Goal: Navigation & Orientation: Find specific page/section

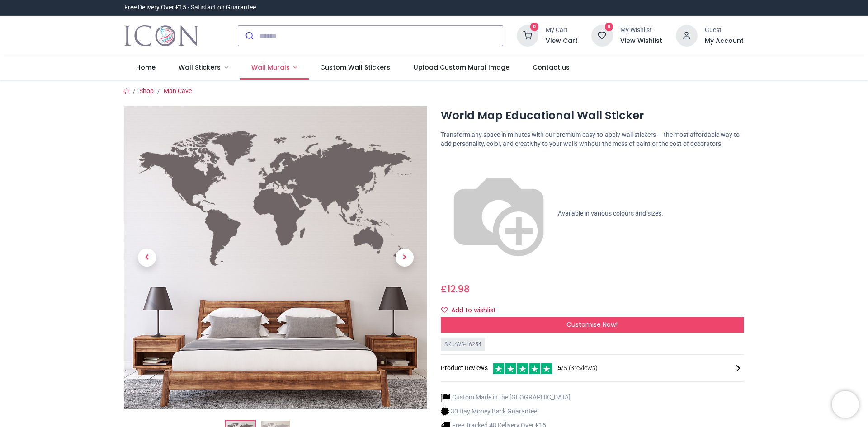
click at [264, 66] on span "Wall Murals" at bounding box center [270, 67] width 38 height 9
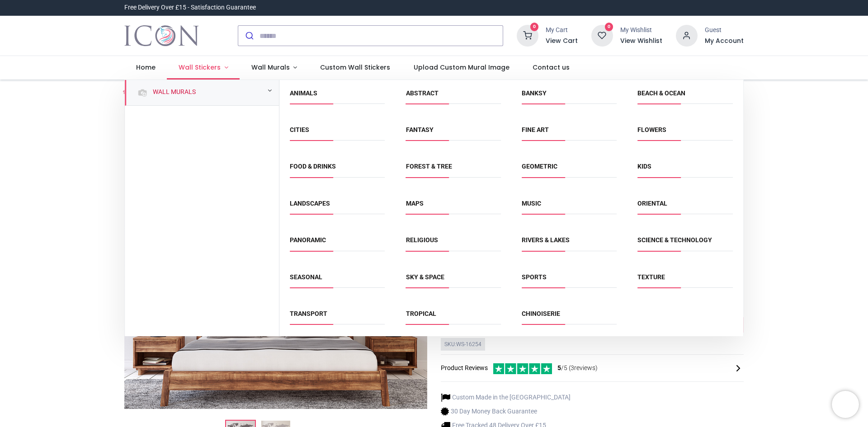
click at [206, 66] on span "Wall Stickers" at bounding box center [200, 67] width 42 height 9
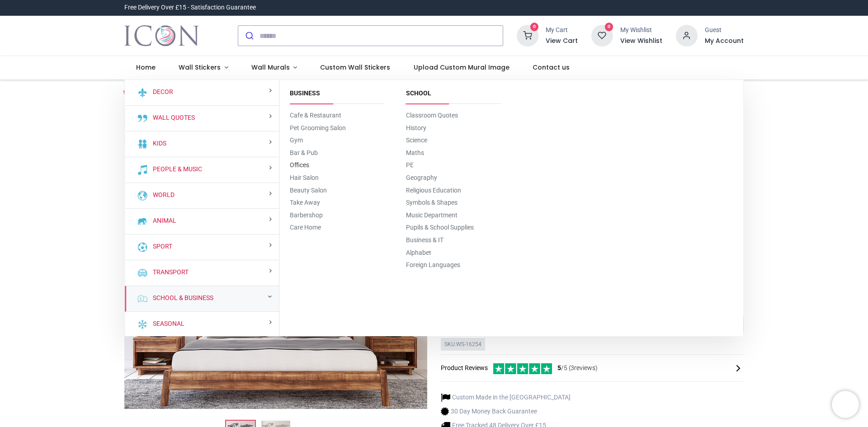
click at [304, 166] on link "Offices" at bounding box center [299, 164] width 19 height 7
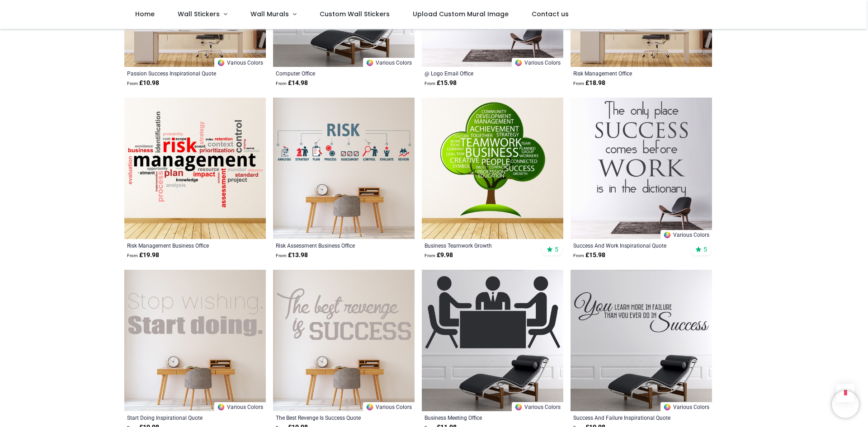
scroll to position [813, 0]
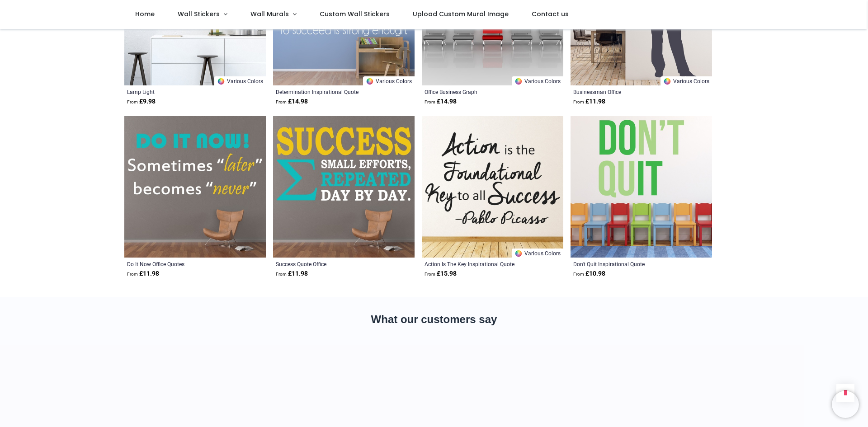
scroll to position [1898, 0]
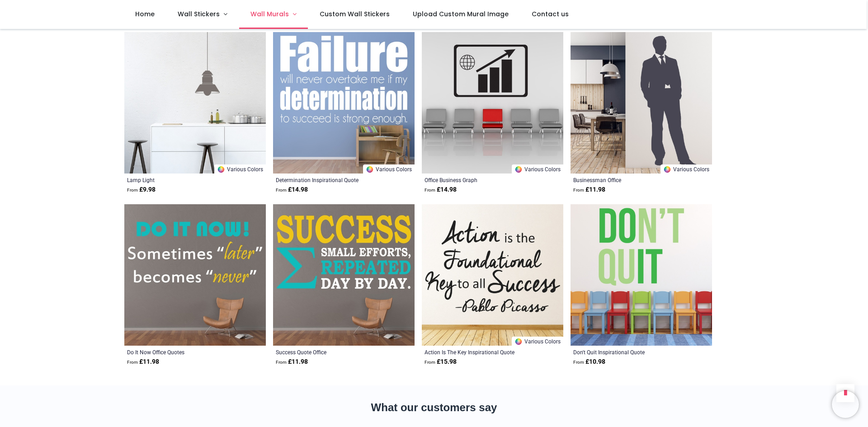
click at [257, 9] on link "Wall Murals" at bounding box center [273, 14] width 69 height 29
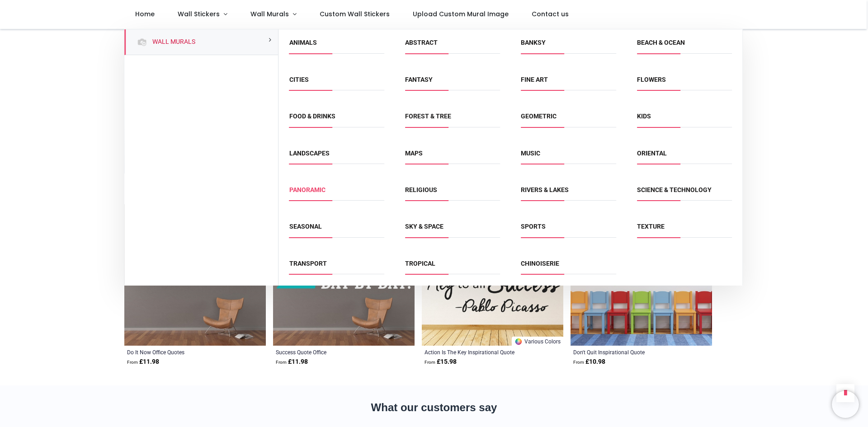
click at [314, 188] on link "Panoramic" at bounding box center [307, 189] width 36 height 7
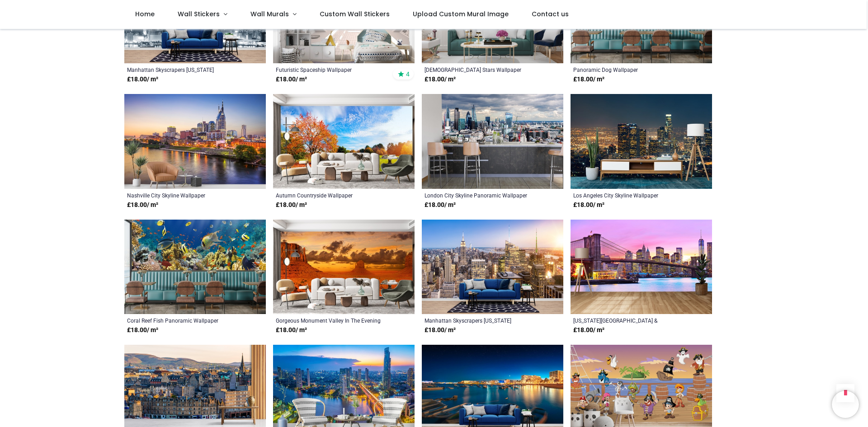
scroll to position [633, 0]
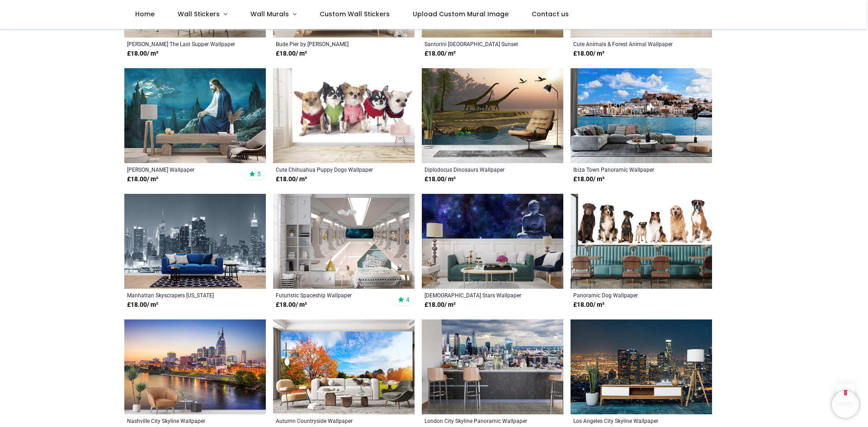
scroll to position [44, 0]
